Goal: Transaction & Acquisition: Purchase product/service

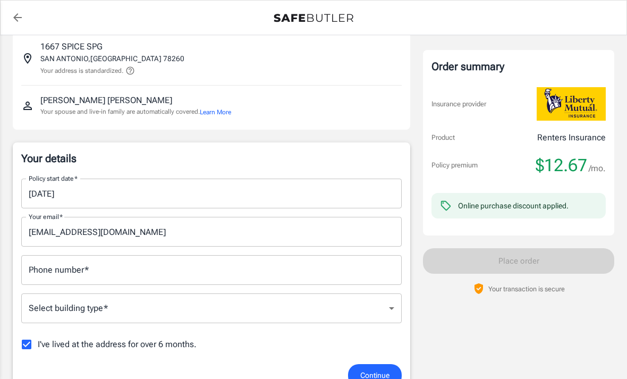
scroll to position [82, 0]
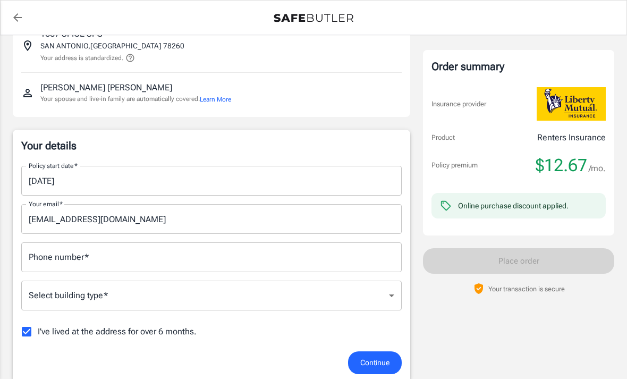
click at [235, 263] on input "Phone number   *" at bounding box center [211, 257] width 381 height 30
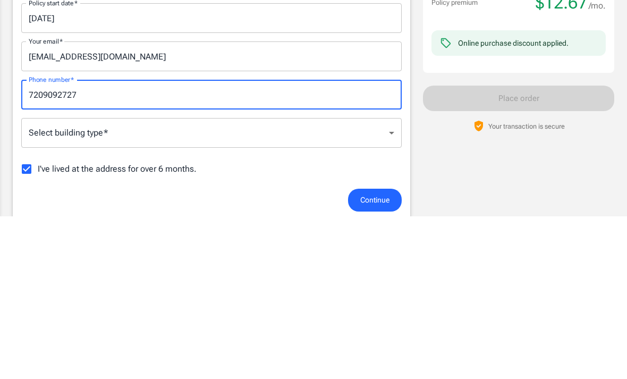
type input "7209092727"
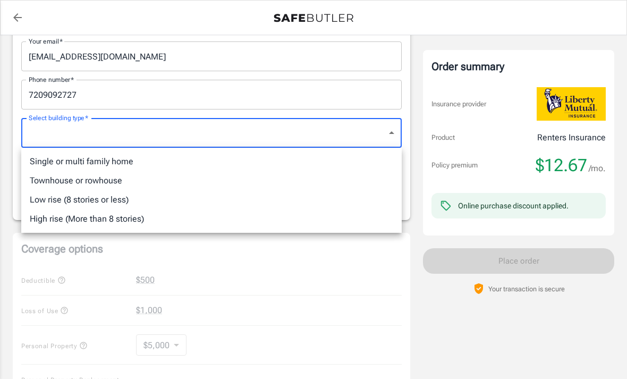
click at [168, 164] on li "Single or multi family home" at bounding box center [211, 161] width 381 height 19
type input "singlefamily"
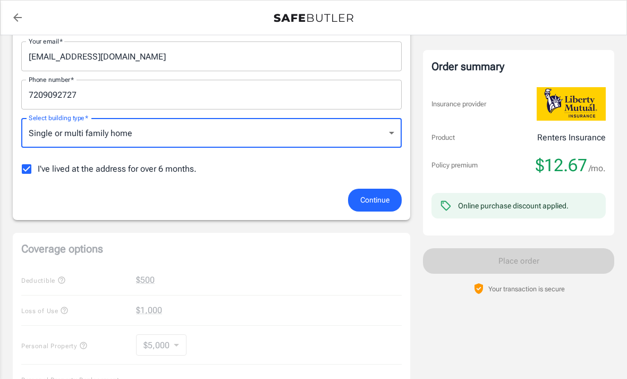
click at [31, 172] on input "I've lived at the address for over 6 months." at bounding box center [26, 169] width 22 height 22
checkbox input "false"
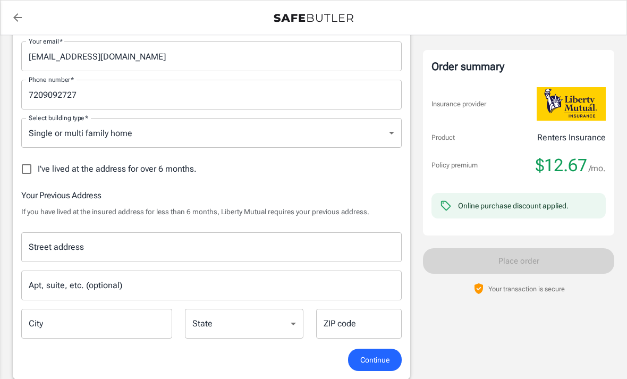
click at [289, 252] on input "Street address" at bounding box center [211, 247] width 371 height 20
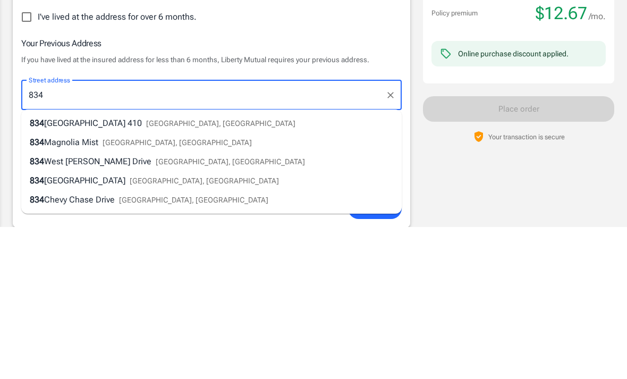
click at [149, 290] on span "San Antonio, TX" at bounding box center [177, 294] width 149 height 9
type input "834 Magnolia Mist"
type input "San Antonio"
select select "TX"
type input "78216"
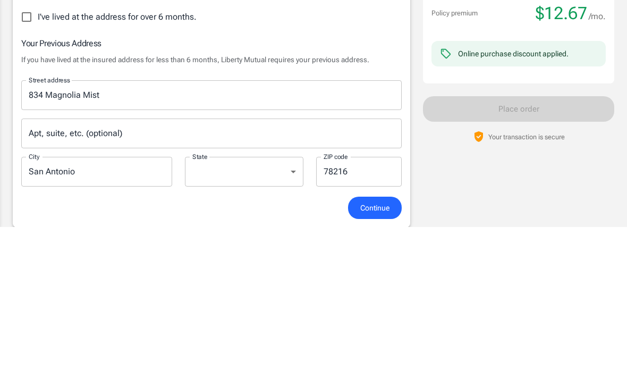
scroll to position [397, 0]
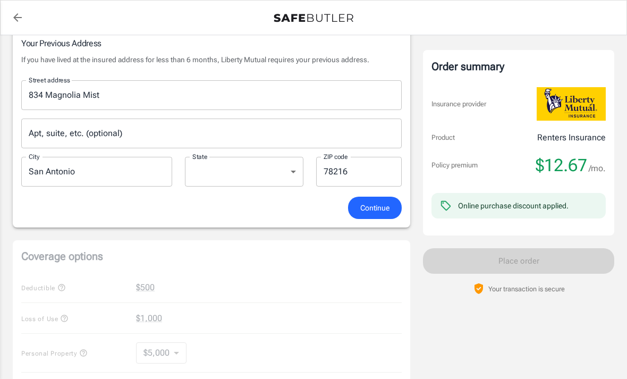
click at [380, 213] on span "Continue" at bounding box center [375, 208] width 29 height 13
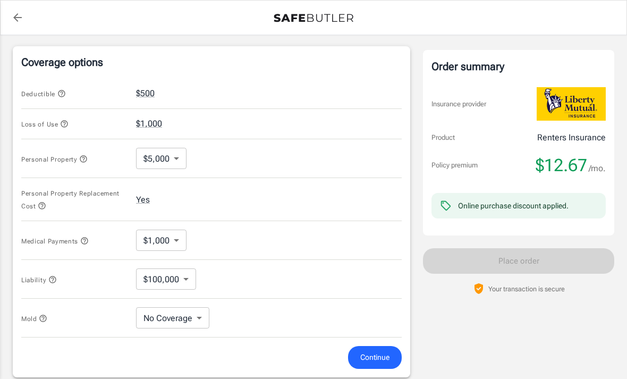
scroll to position [438, 0]
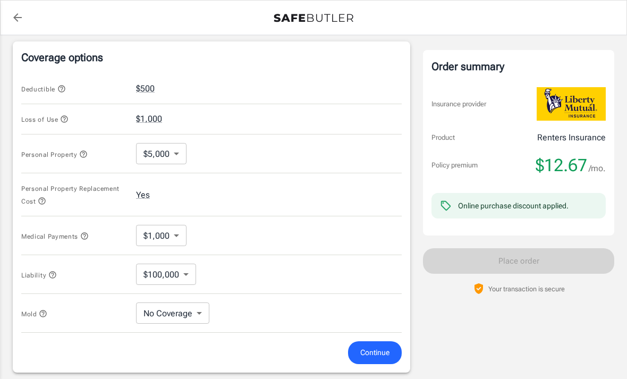
click at [373, 358] on span "Continue" at bounding box center [375, 352] width 29 height 13
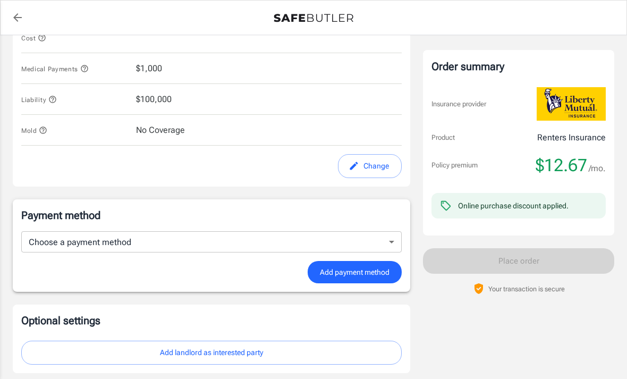
scroll to position [631, 0]
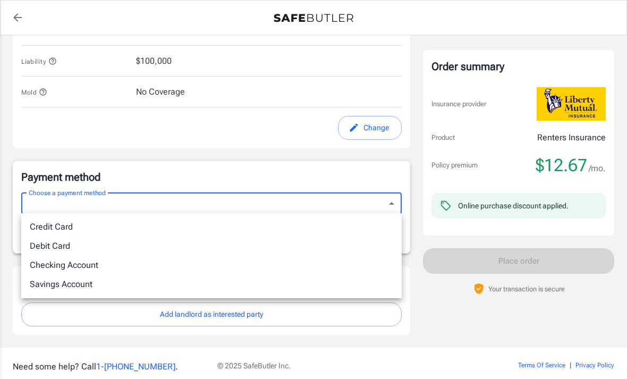
click at [84, 253] on li "Debit Card" at bounding box center [211, 246] width 381 height 19
type input "debit"
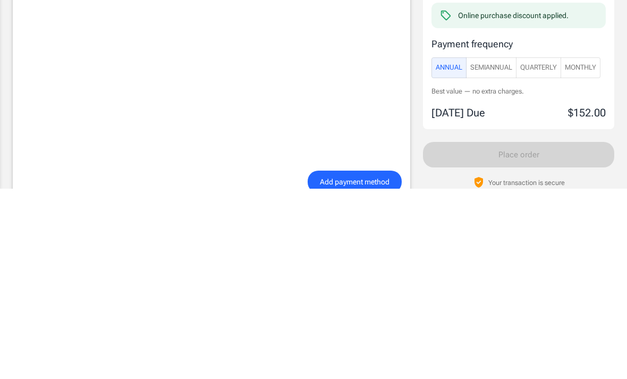
scroll to position [764, 0]
click at [370, 364] on span "Add payment method" at bounding box center [355, 370] width 70 height 13
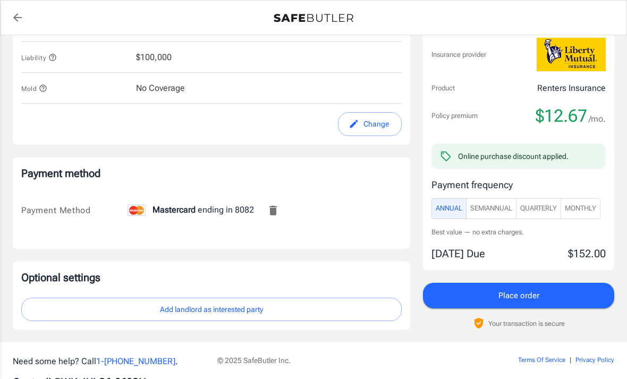
scroll to position [638, 0]
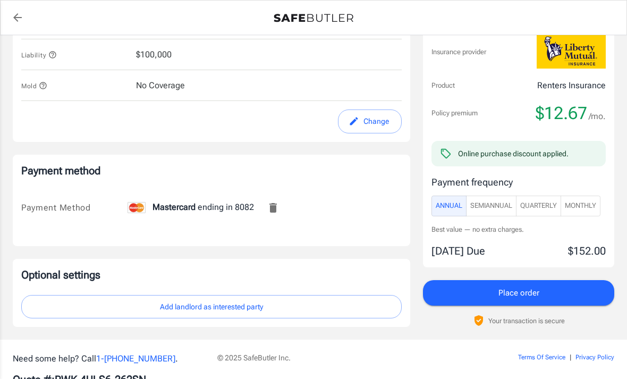
click at [590, 203] on span "Monthly" at bounding box center [580, 205] width 31 height 12
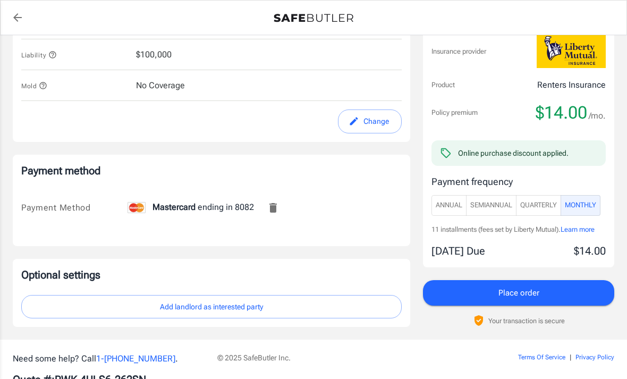
click at [550, 289] on button "Place order" at bounding box center [518, 293] width 191 height 26
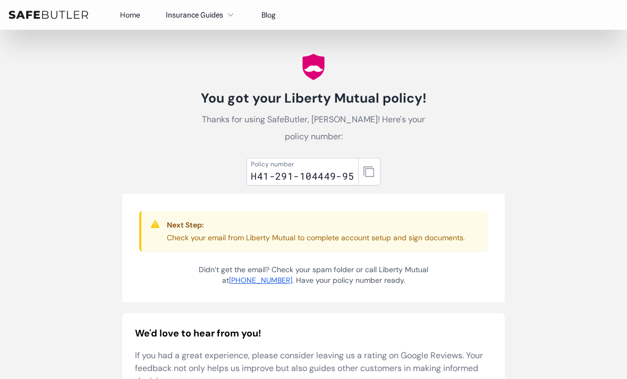
scroll to position [12, 0]
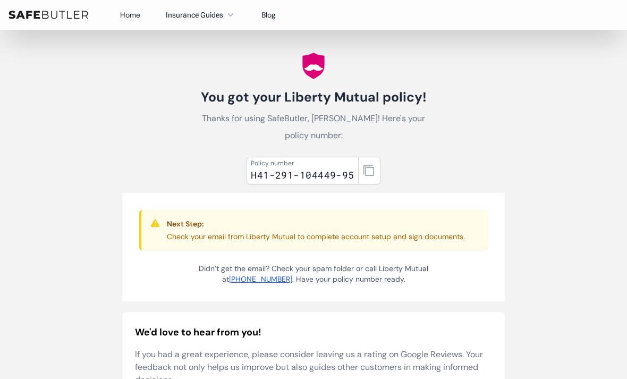
click at [379, 167] on button "button" at bounding box center [369, 171] width 22 height 28
